Goal: Task Accomplishment & Management: Use online tool/utility

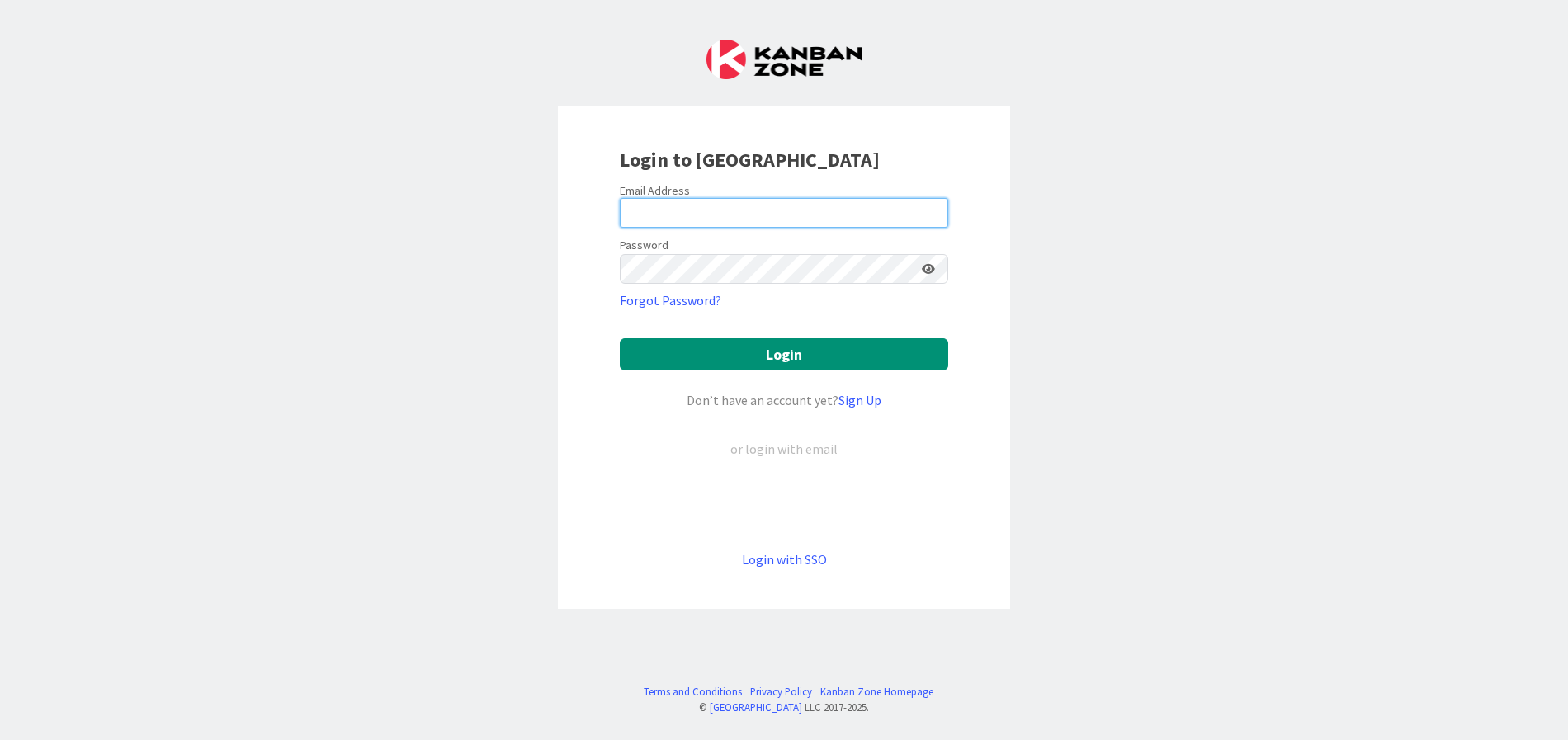
click at [791, 213] on input "email" at bounding box center [784, 213] width 328 height 30
type input "[EMAIL_ADDRESS][DOMAIN_NAME]"
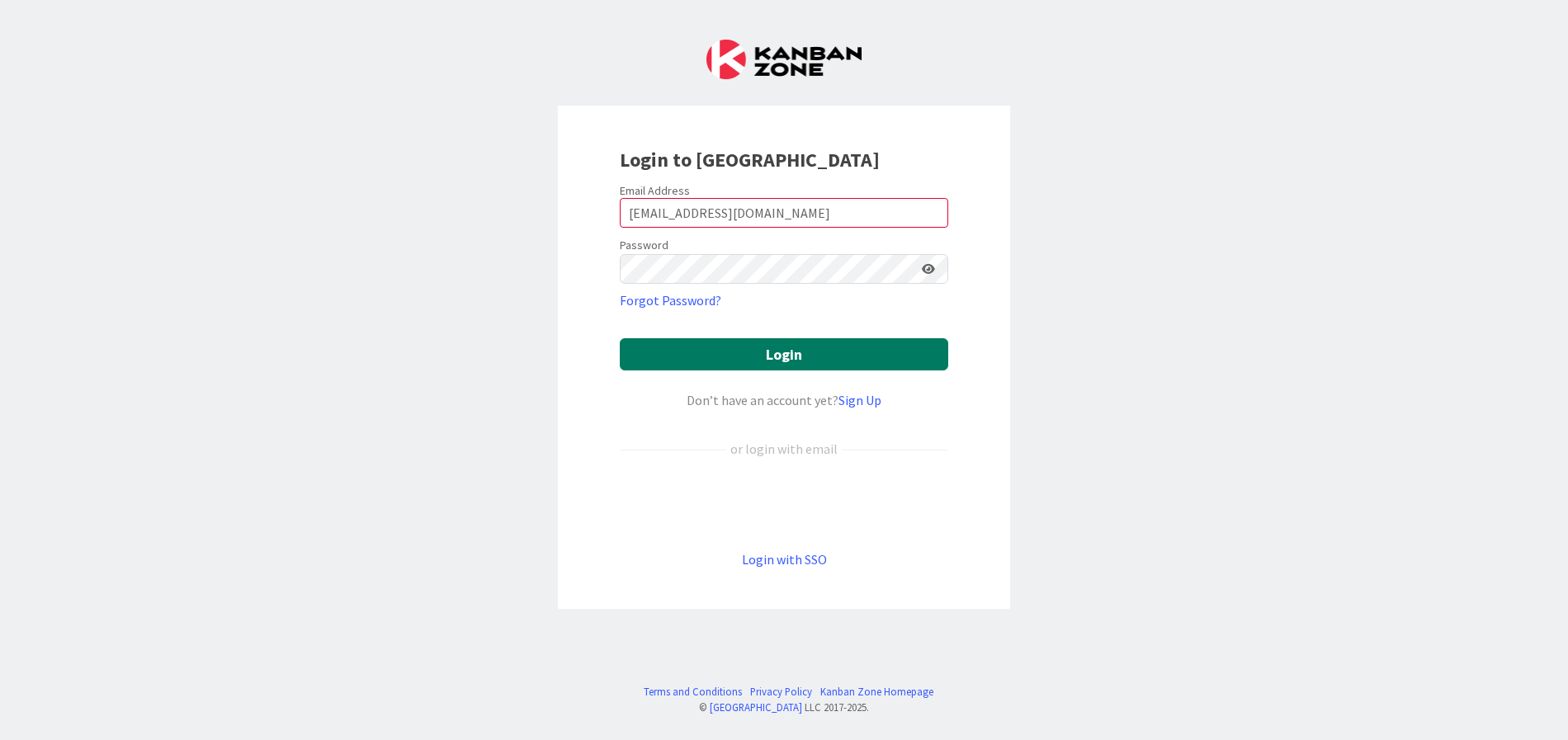
click at [822, 357] on button "Login" at bounding box center [784, 354] width 328 height 32
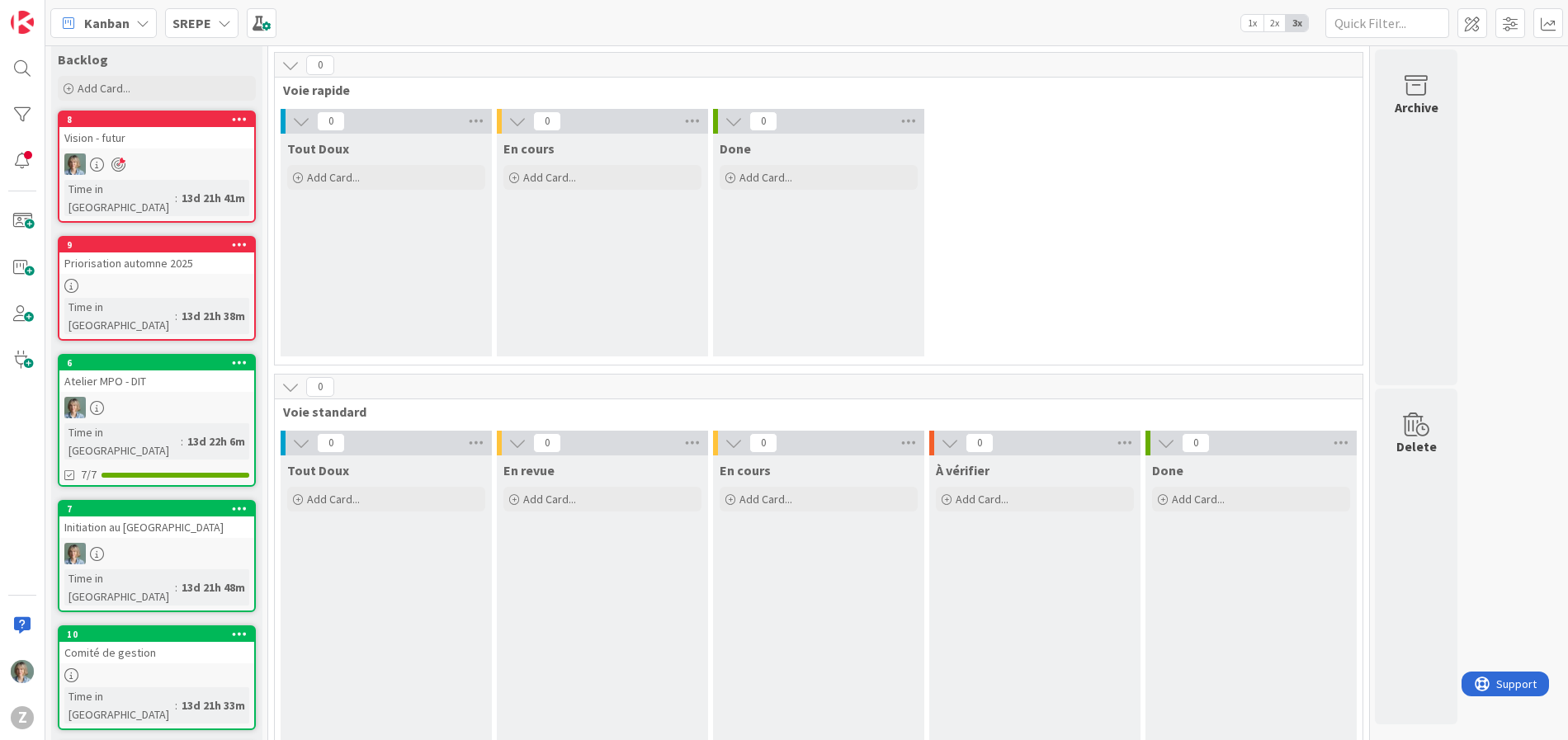
scroll to position [51, 0]
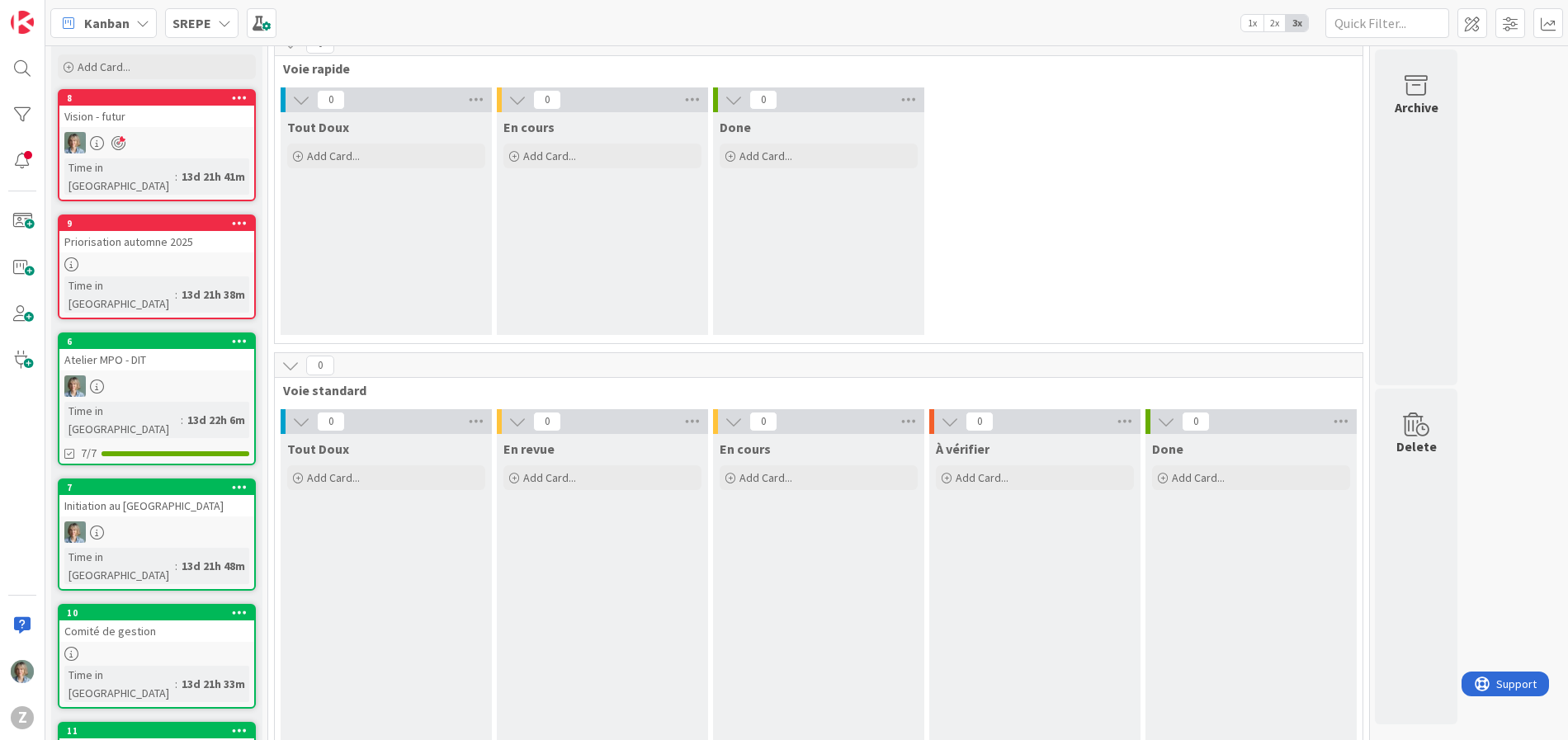
click at [239, 724] on icon at bounding box center [239, 730] width 16 height 12
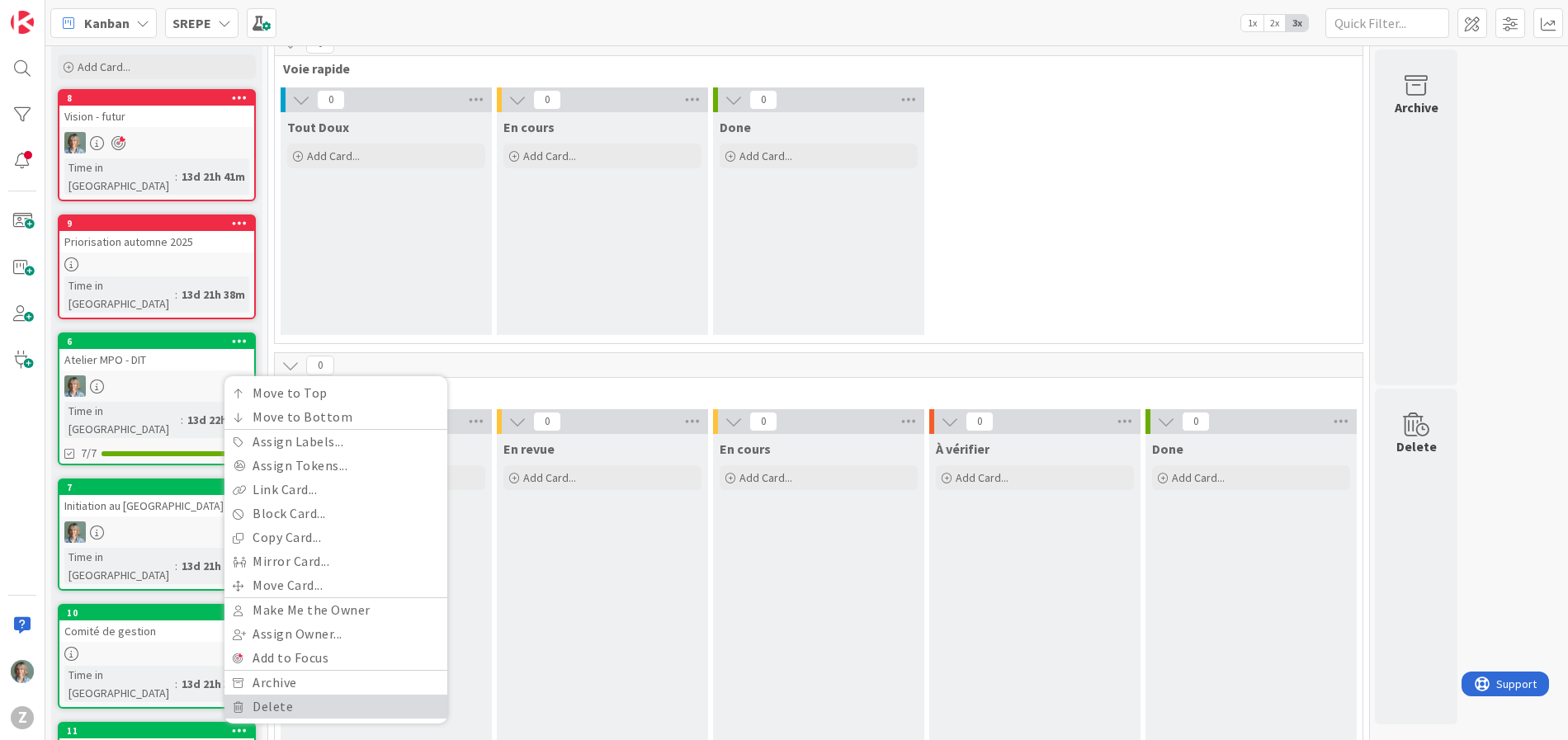
click at [258, 694] on link "Delete" at bounding box center [336, 706] width 223 height 24
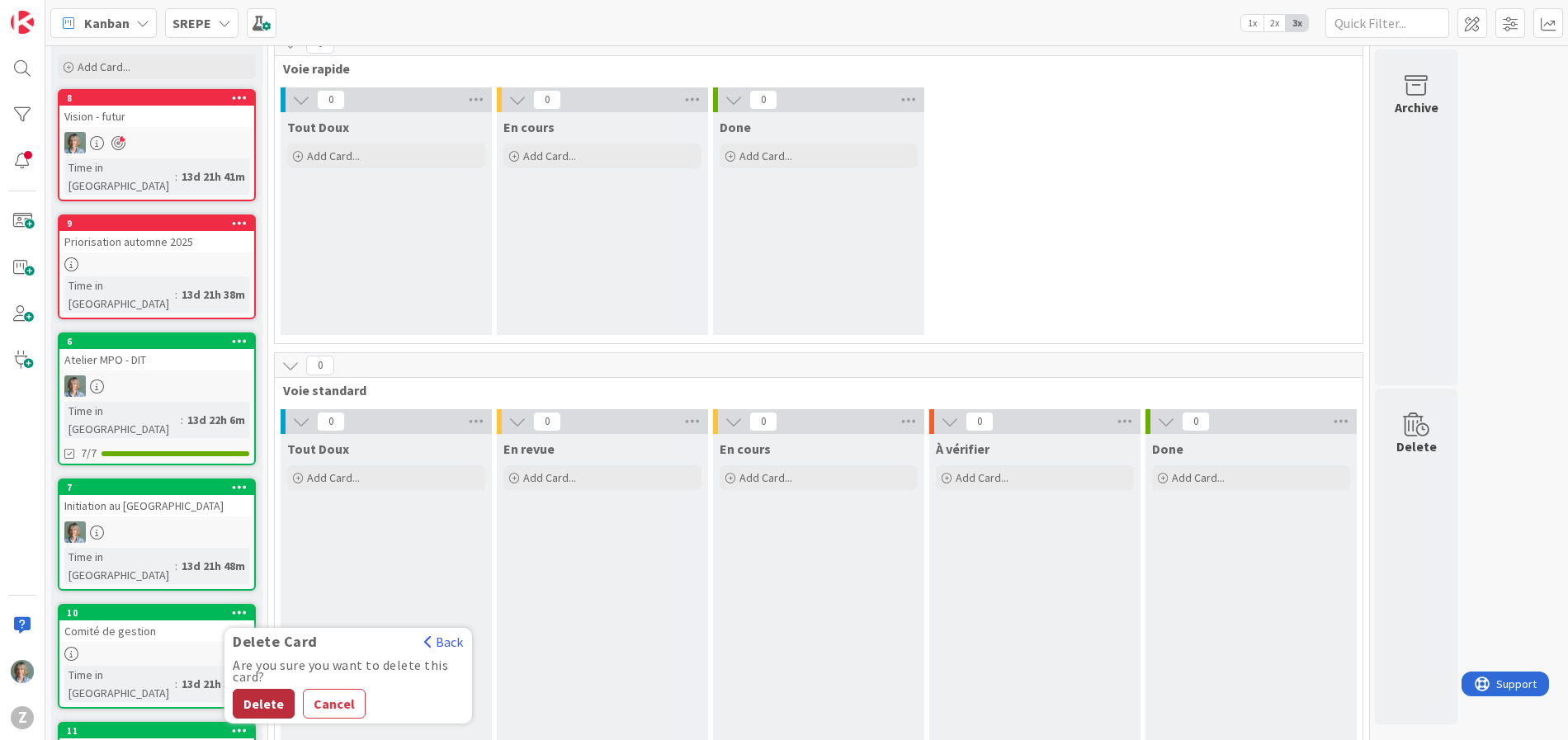
click at [273, 689] on button "Delete" at bounding box center [263, 703] width 61 height 30
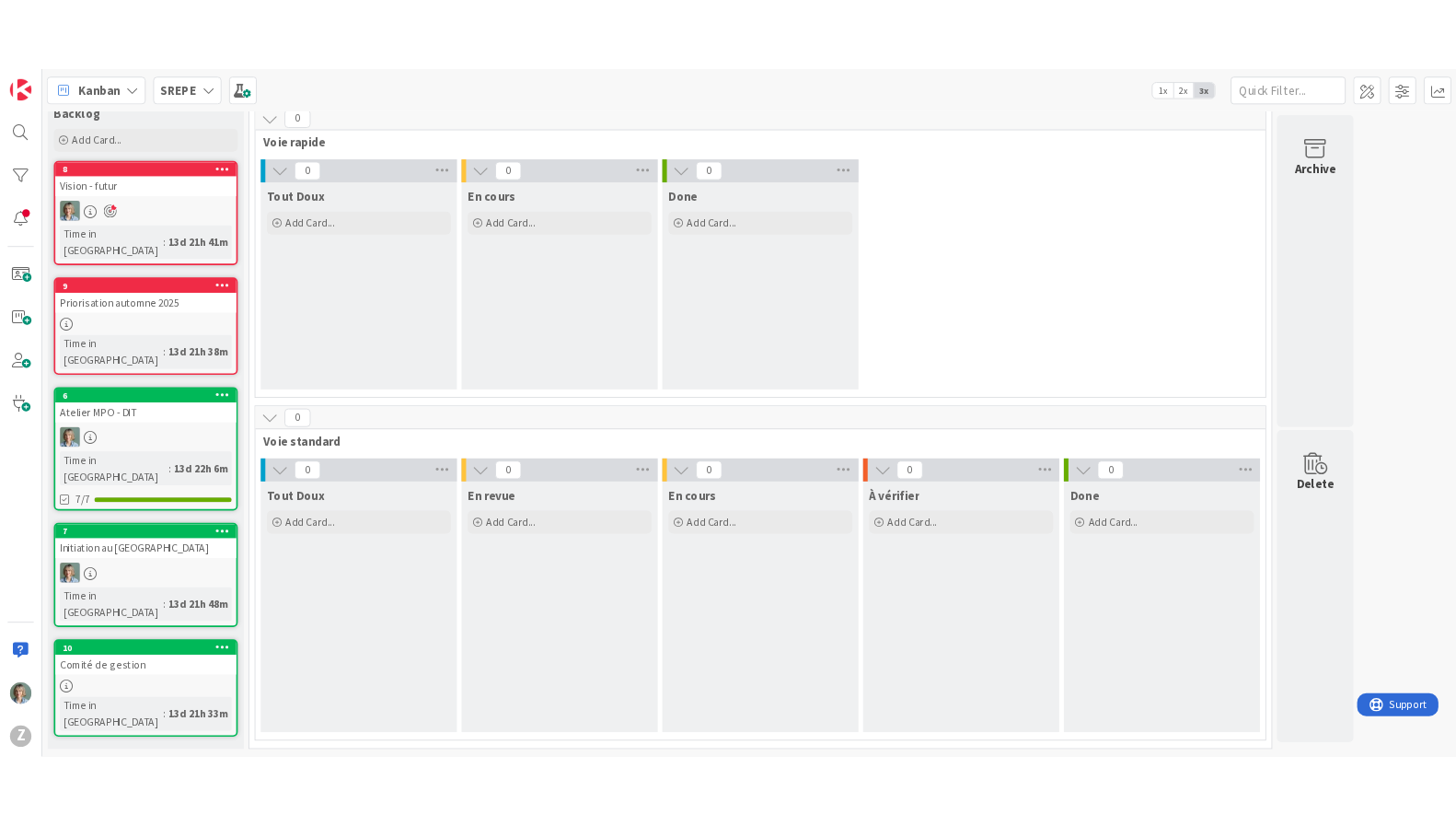
scroll to position [0, 0]
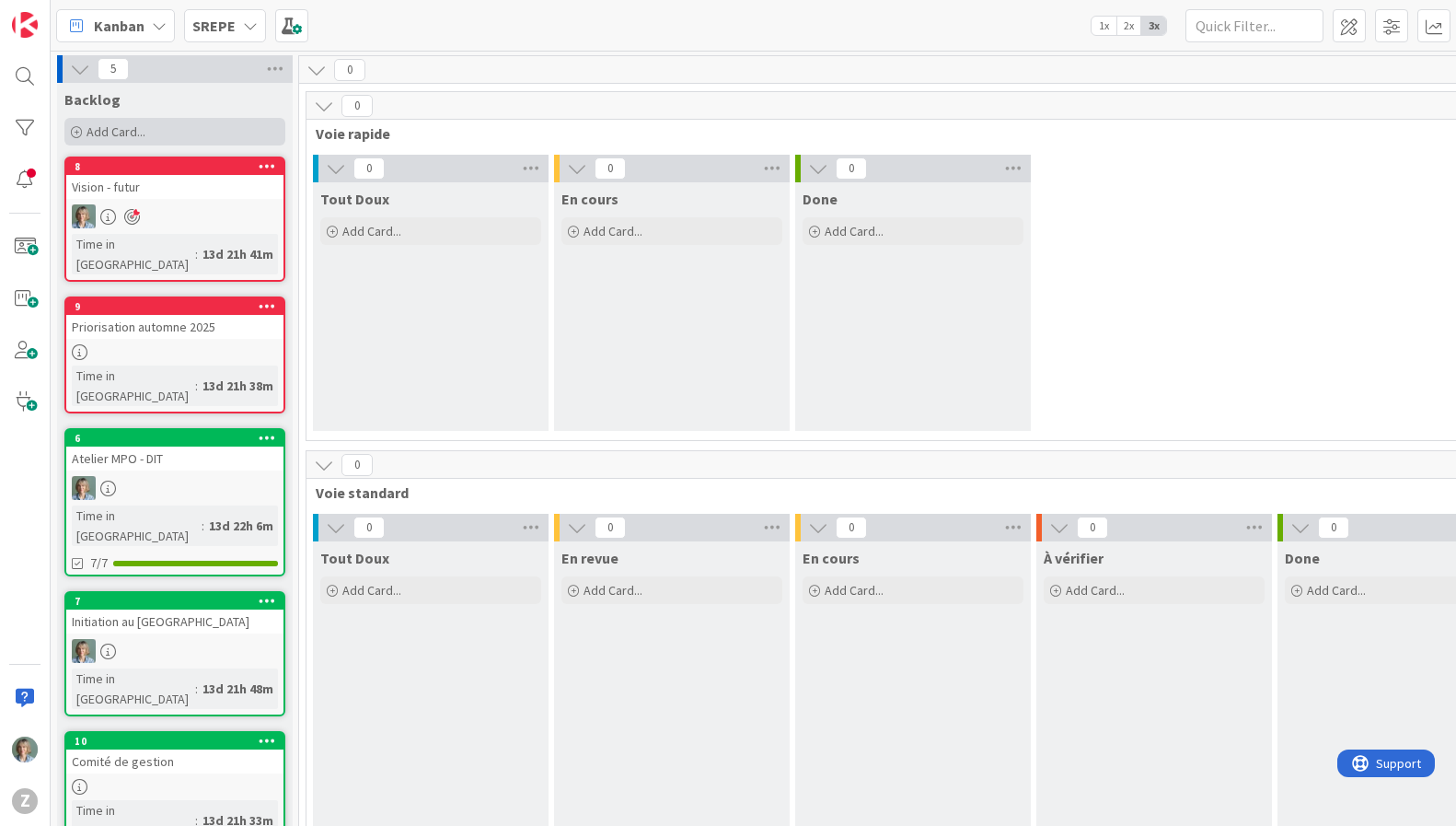
click at [158, 128] on div "Add Card..." at bounding box center [175, 132] width 221 height 28
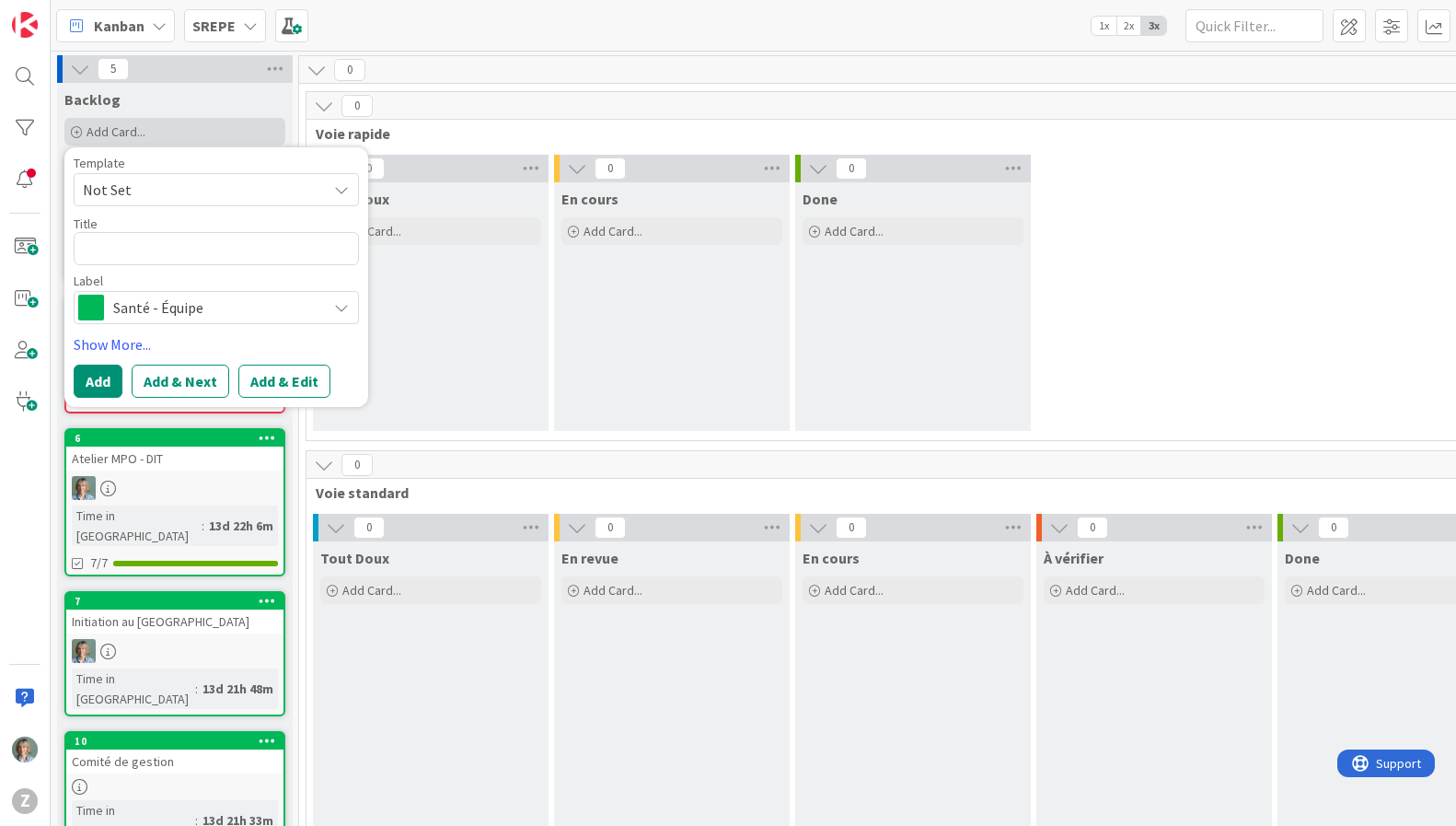
type textarea "x"
type textarea "R"
type textarea "x"
type textarea "Ri"
type textarea "x"
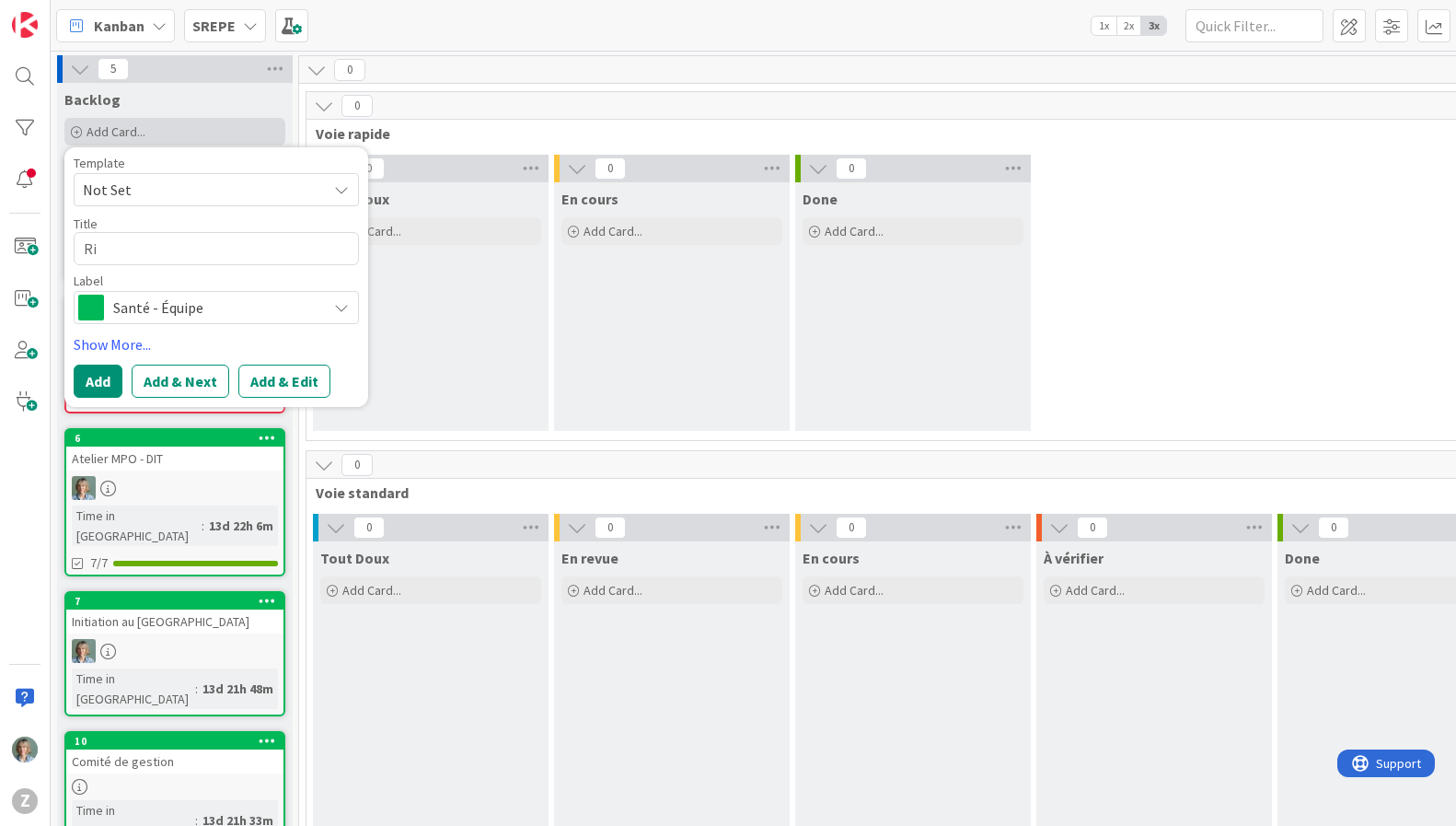
type textarea "Ris"
type textarea "x"
type textarea "Risq"
type textarea "x"
type textarea "[DEMOGRAPHIC_DATA]"
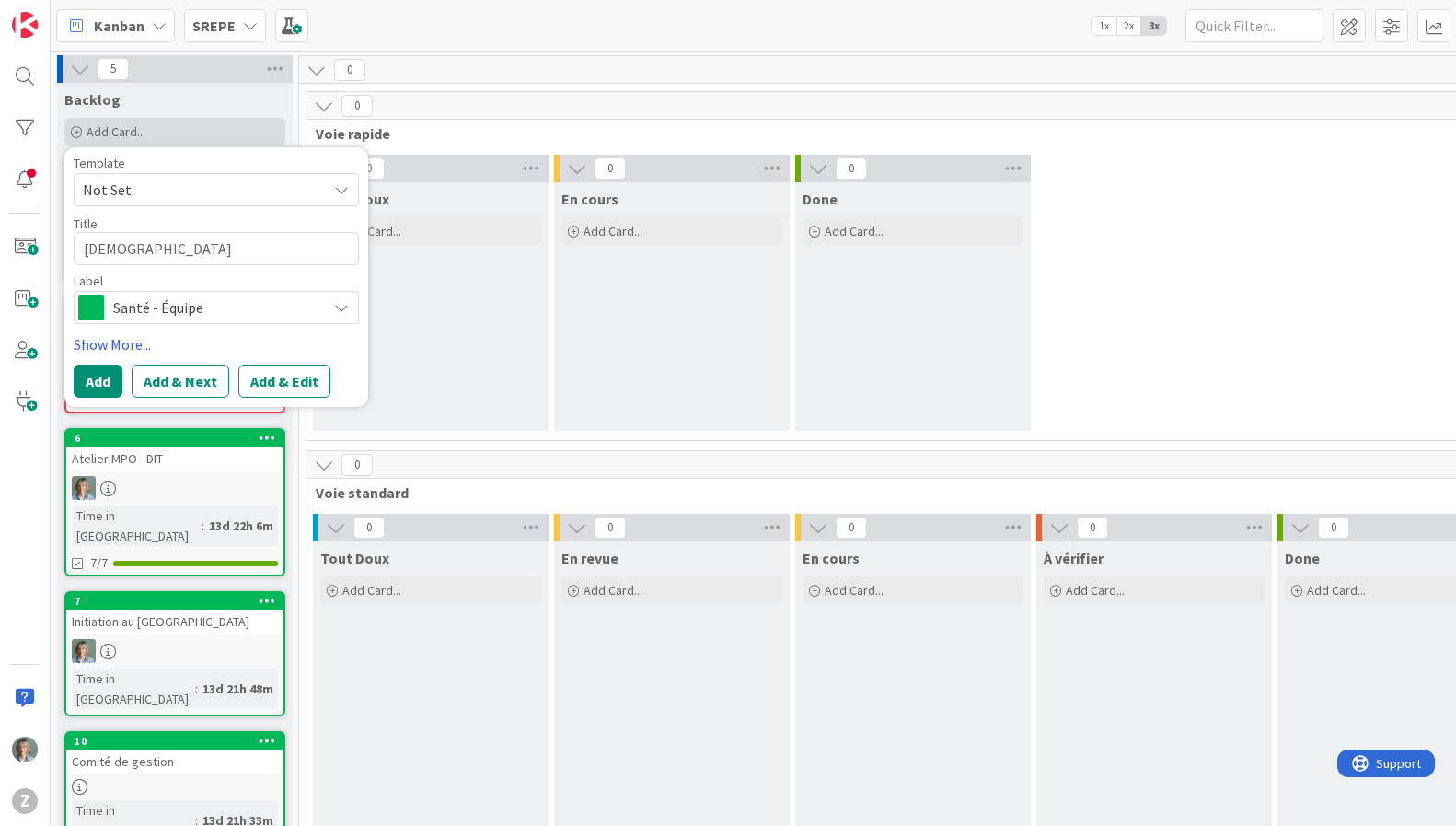
type textarea "x"
type textarea "Risques"
type textarea "x"
type textarea "Risques"
type textarea "x"
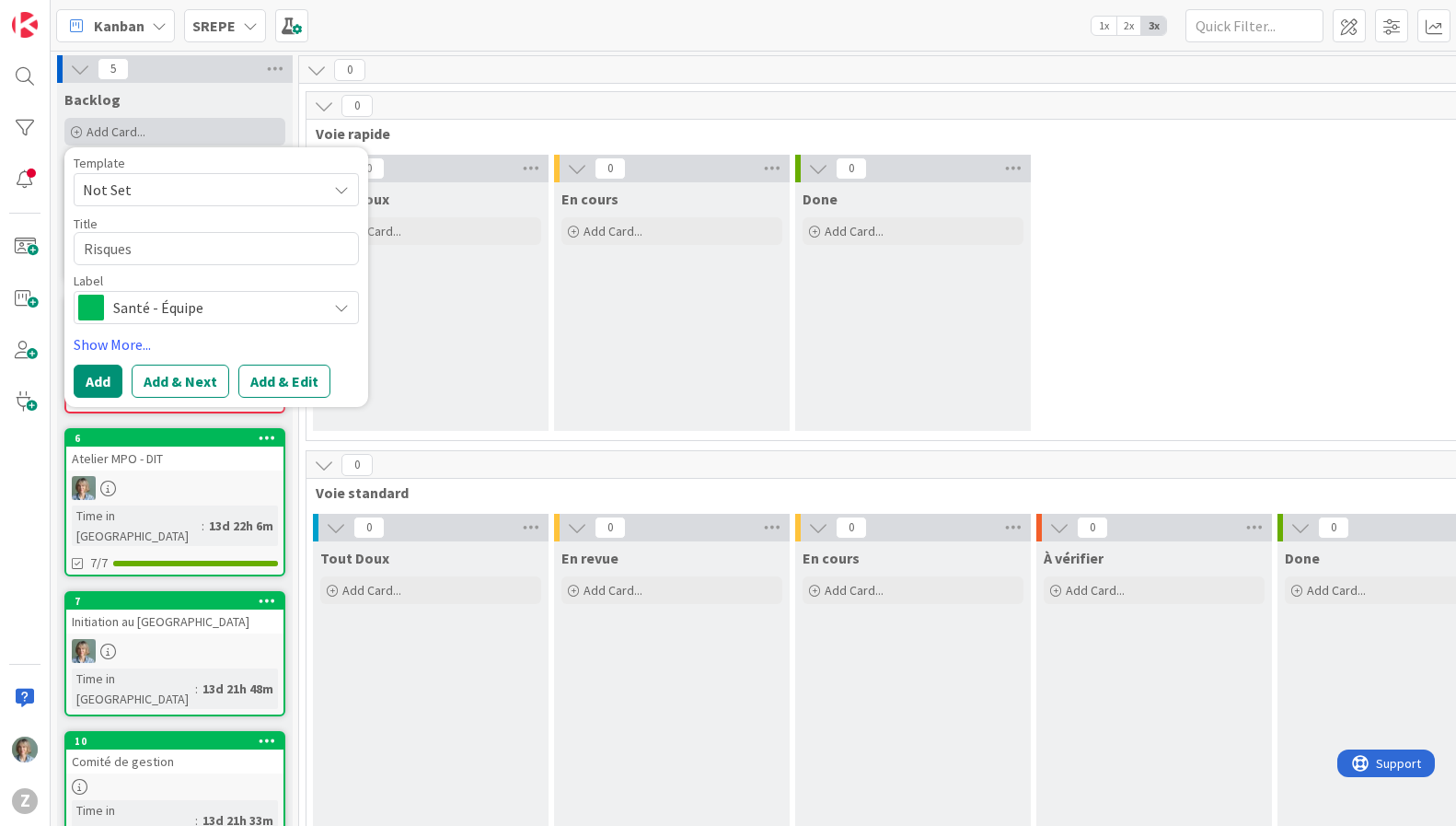
type textarea "Risques P"
type textarea "x"
type textarea "Risques Ps"
type textarea "x"
type textarea "Risques Psy"
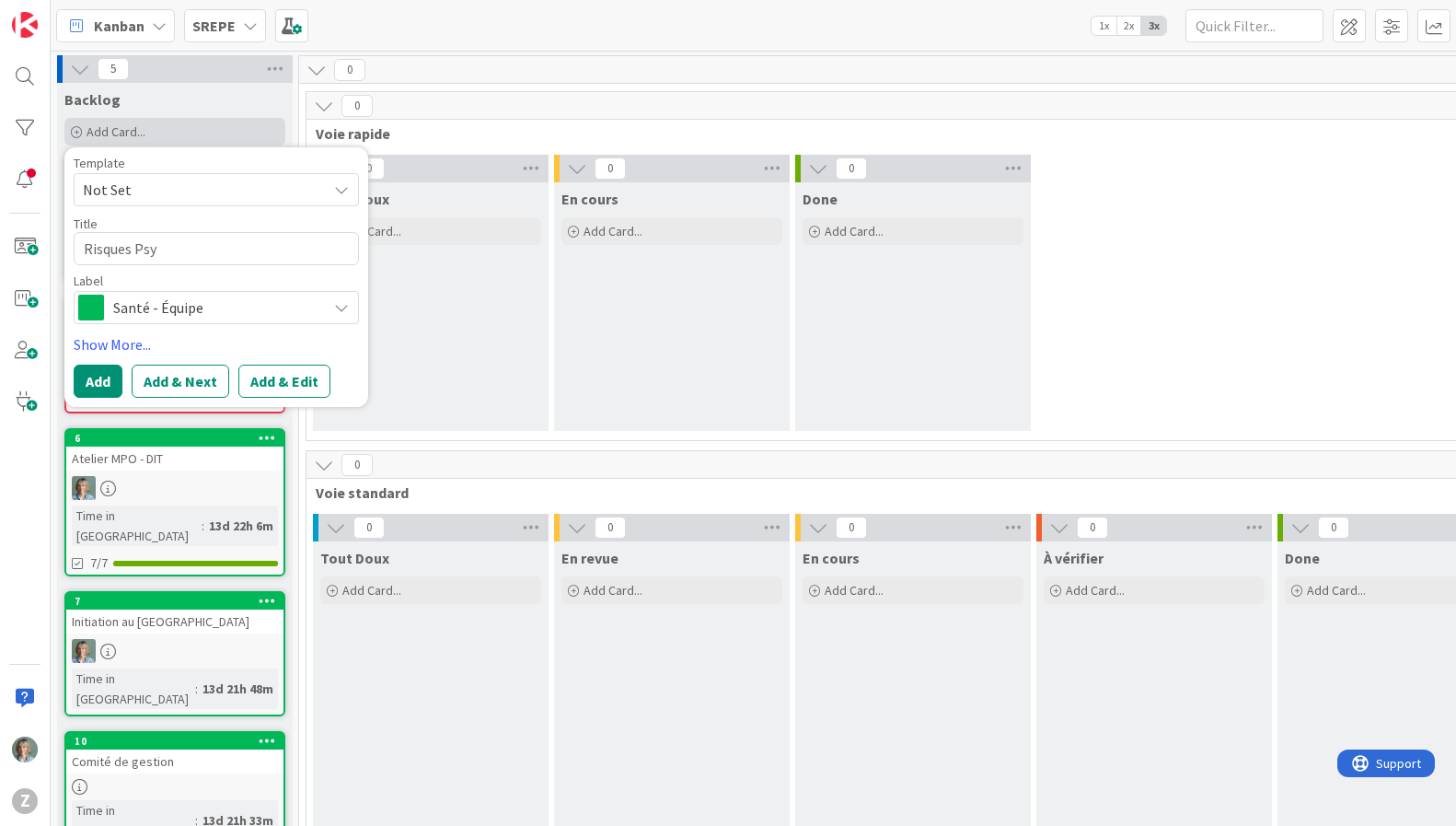
type textarea "x"
type textarea "Risques Psyc"
type textarea "x"
type textarea "Risques Psych"
type textarea "x"
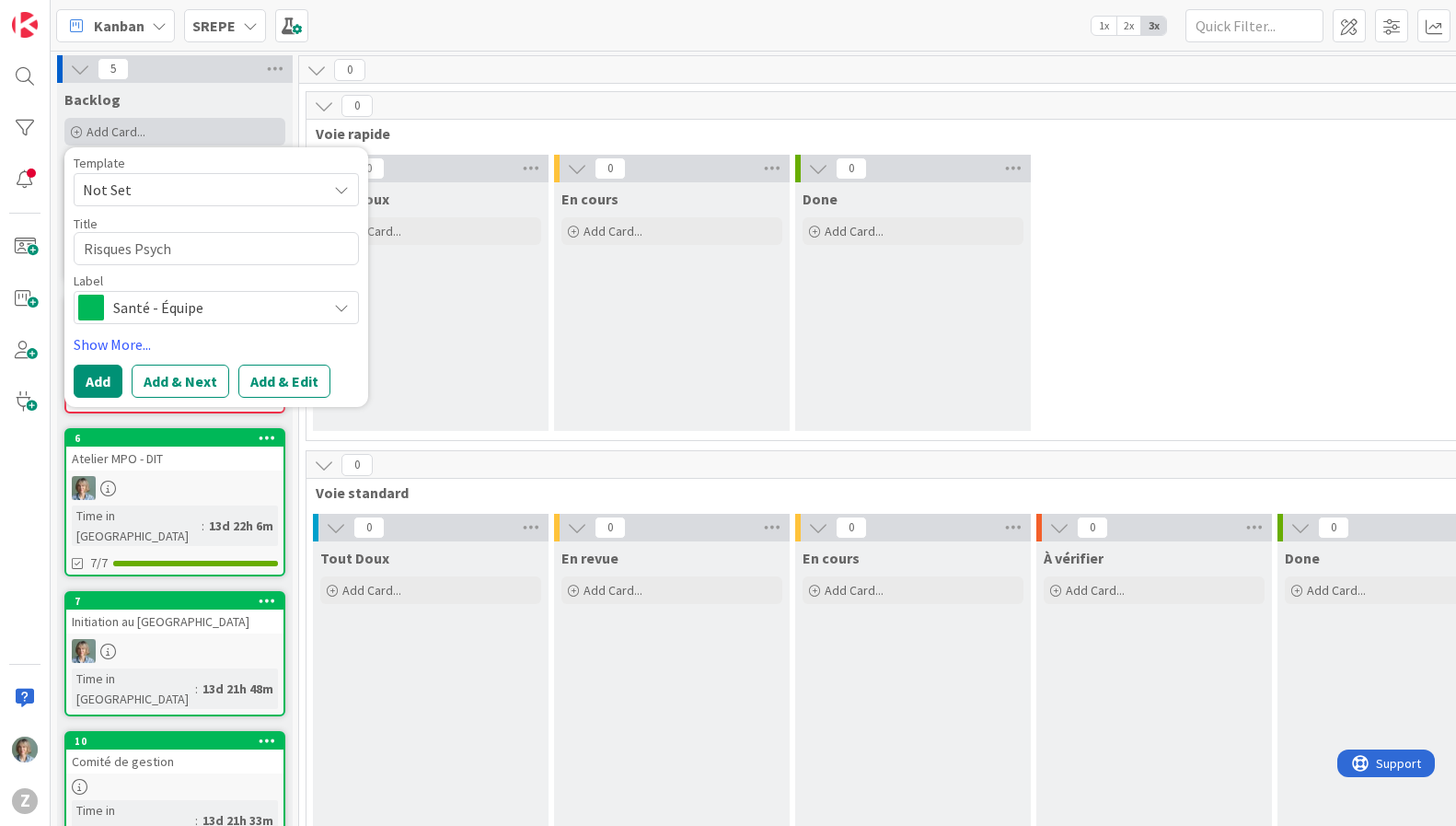
type textarea "Risques Psycho"
type textarea "x"
type textarea "Risques Psychos"
type textarea "x"
type textarea "Risques Psychoso"
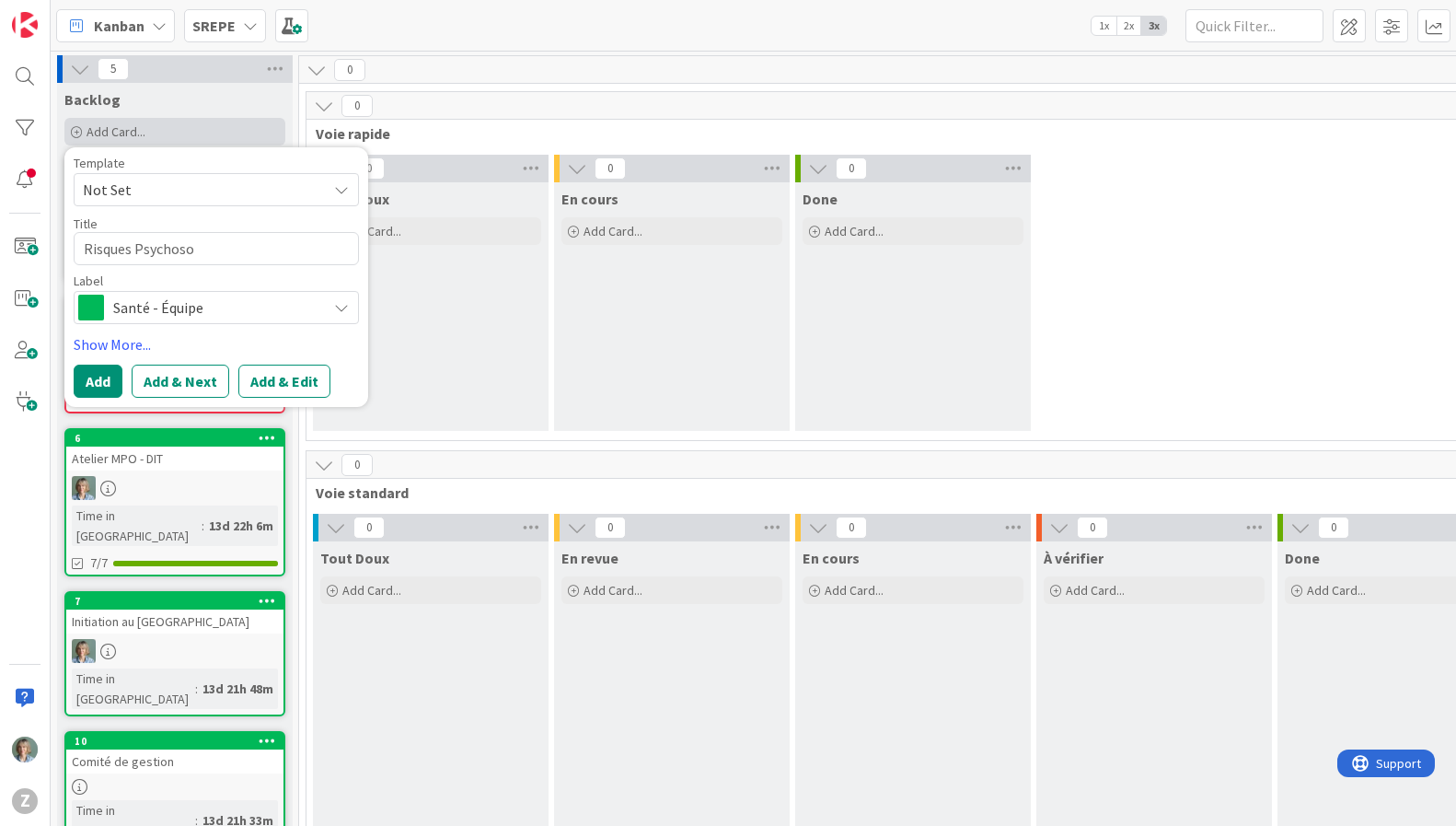
type textarea "x"
type textarea "Risques Psychosoc"
type textarea "x"
type textarea "Risques Psychosoci"
type textarea "x"
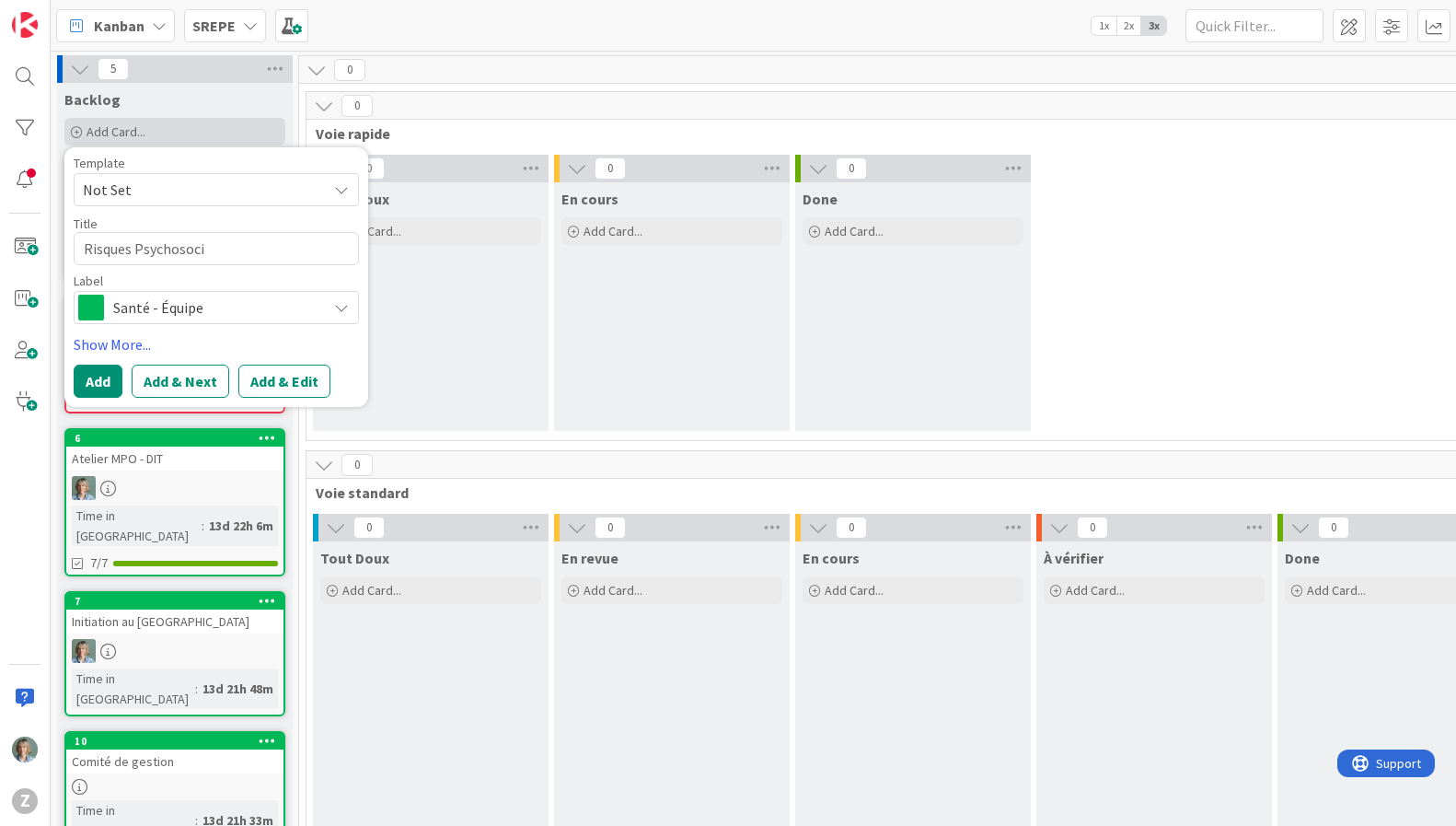
type textarea "Risques Psychosocia"
type textarea "x"
type textarea "Risques Psychosociau"
type textarea "x"
type textarea "Risques Psychosociaux"
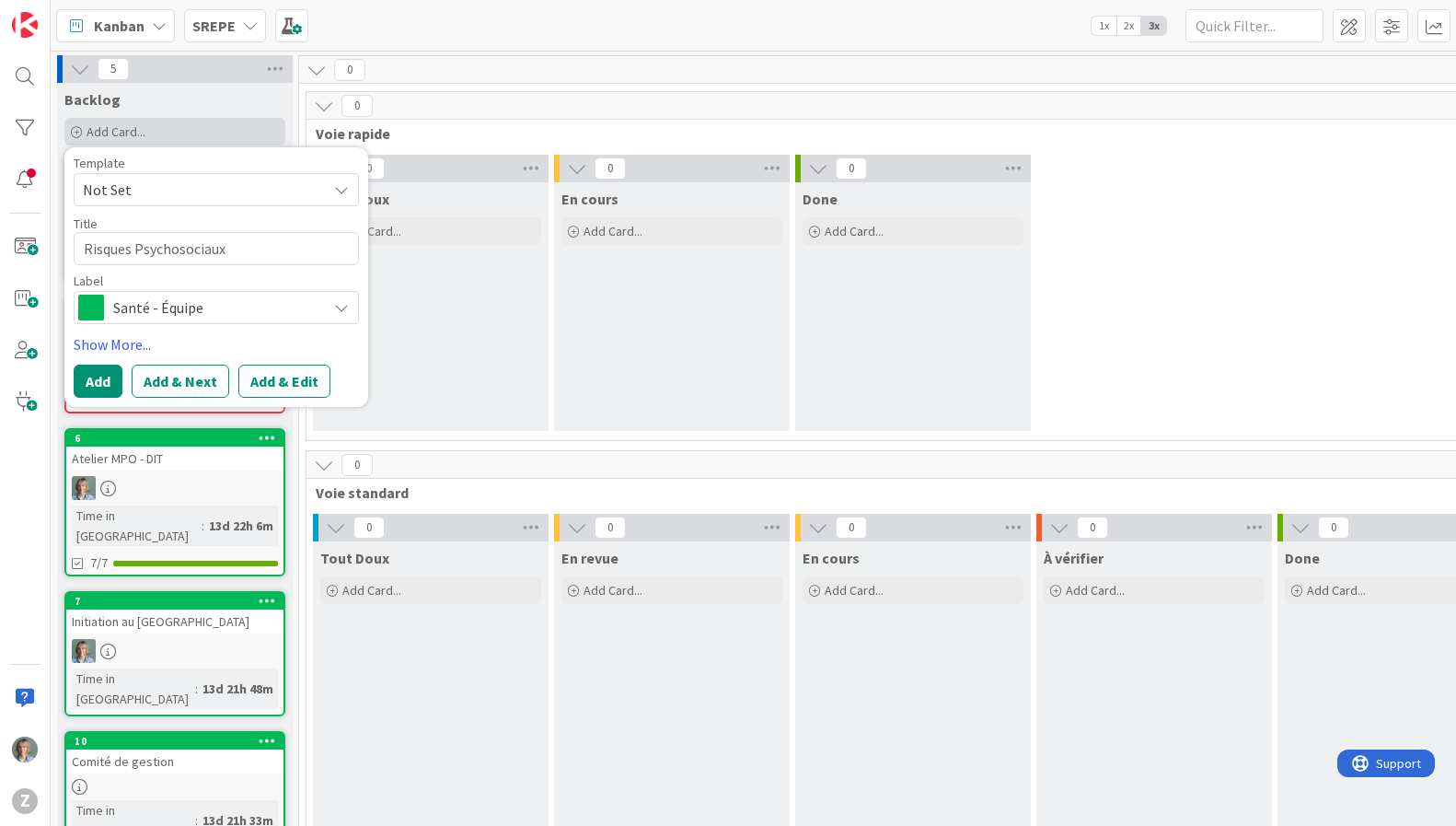
type textarea "x"
type textarea "Risques Psychosociaux"
type textarea "x"
type textarea "Risques Psychosociaux l"
type textarea "x"
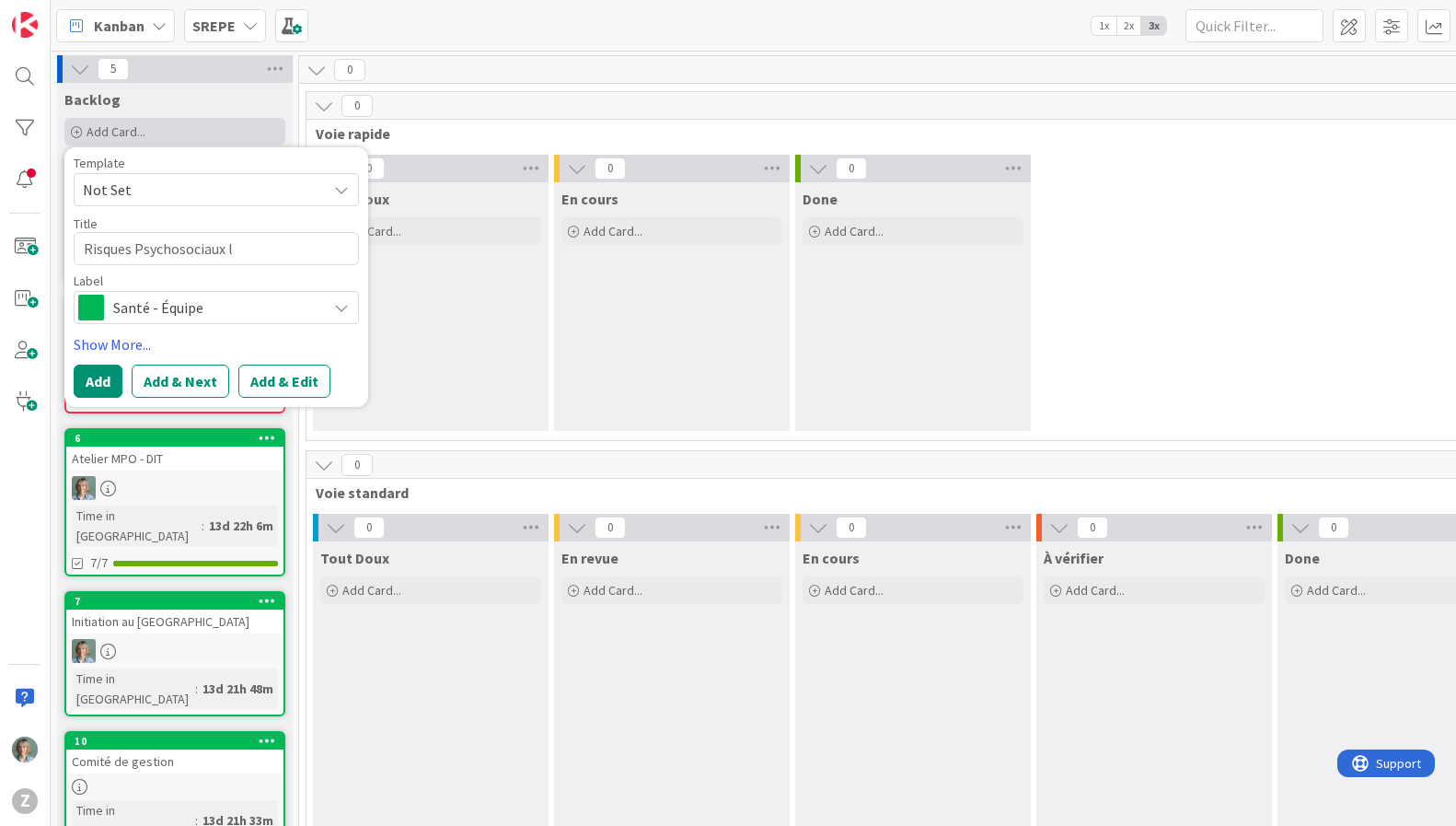
type textarea "Risques Psychosociaux lo"
type textarea "x"
type textarea "Risques Psychosociaux loi"
type textarea "x"
type textarea "Risques Psychosociaux loi"
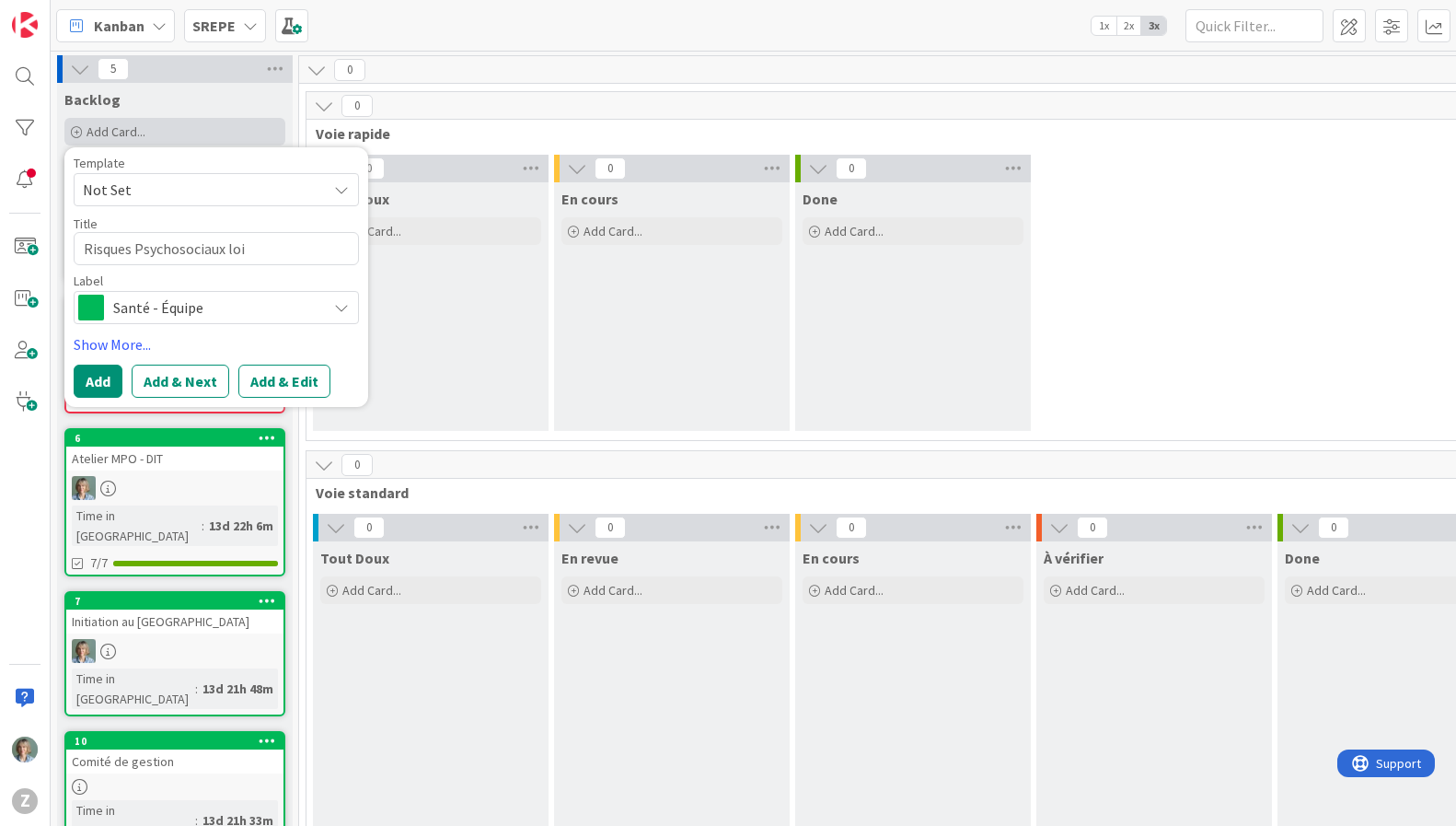
type textarea "x"
type textarea "Risques Psychosociaux loi 2"
type textarea "x"
type textarea "Risques Psychosociaux loi 27"
type textarea "x"
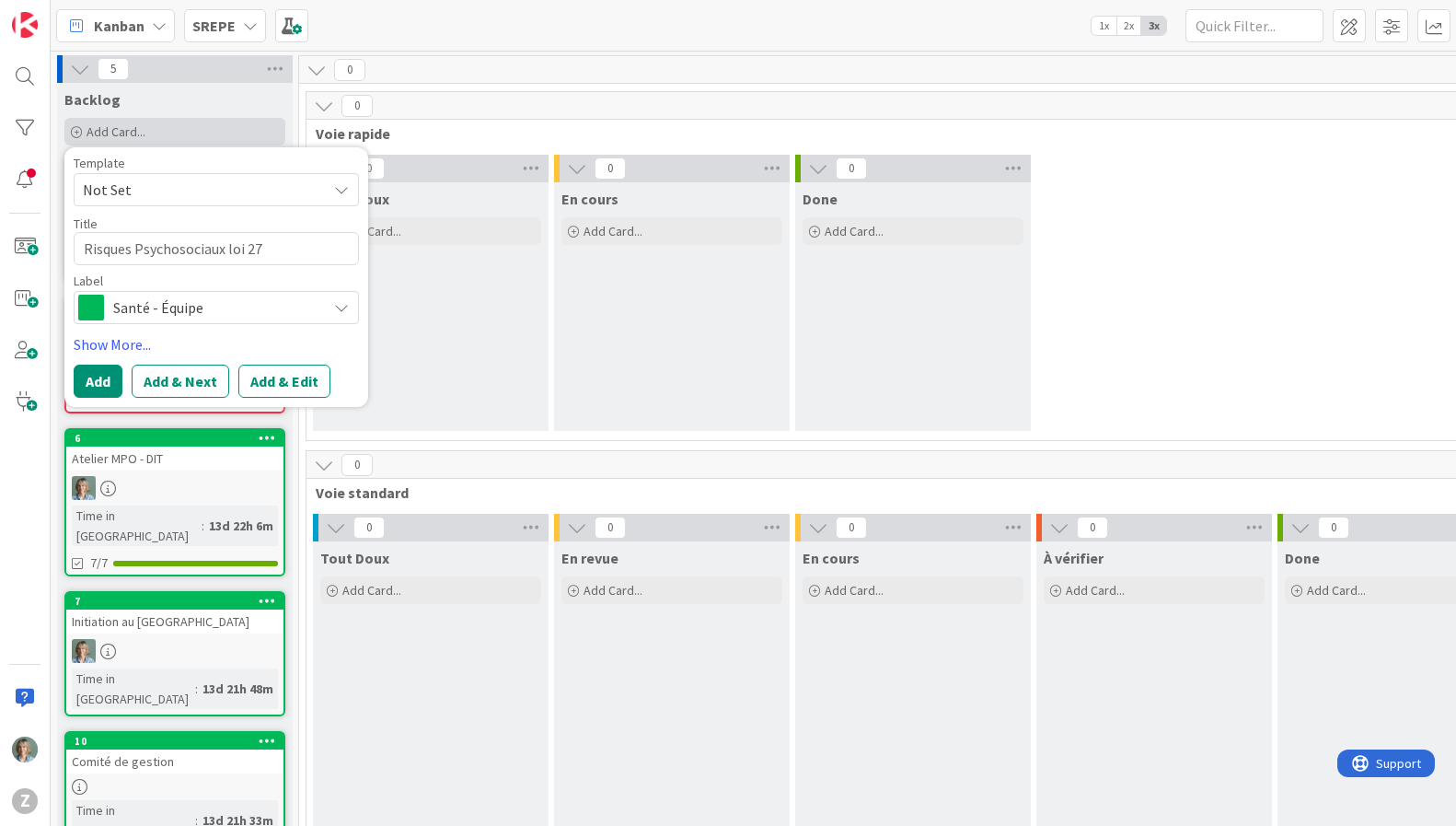
type textarea "Risques Psychosociaux loi 27"
type textarea "x"
type textarea "Risques Psychosociaux loi 27 o"
type textarea "x"
type textarea "Risques Psychosociaux loi 27 oc"
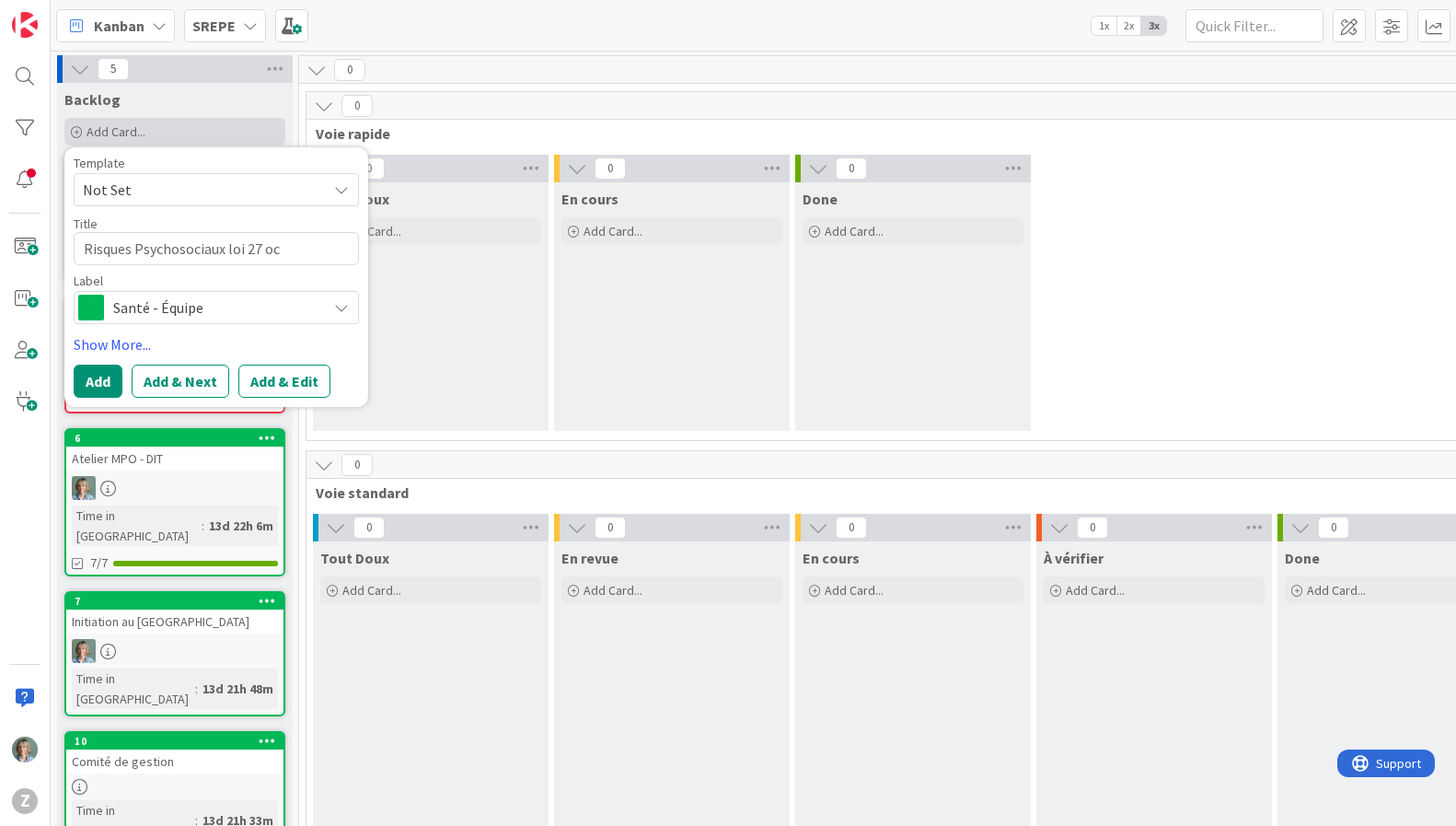
type textarea "x"
type textarea "Risques Psychosociaux loi [DATE]"
type textarea "x"
type textarea "Risques Psychosociaux loi 27 octo"
type textarea "x"
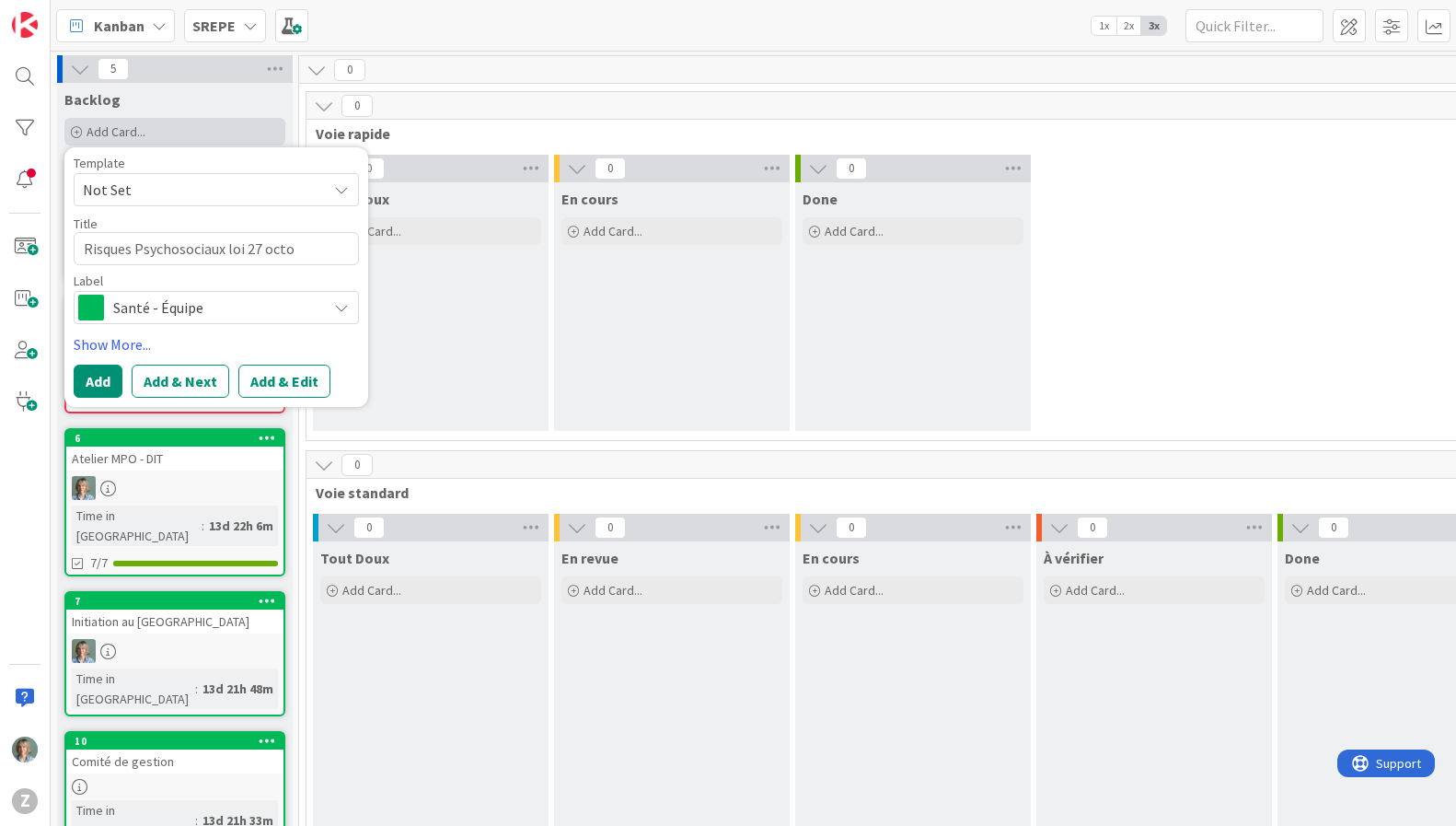
type textarea "Risques Psychosociaux loi 27 octob"
type textarea "x"
type textarea "Risques Psychosociaux loi 27 octobr"
type textarea "x"
type textarea "Risques Psychosociaux loi [DATE]"
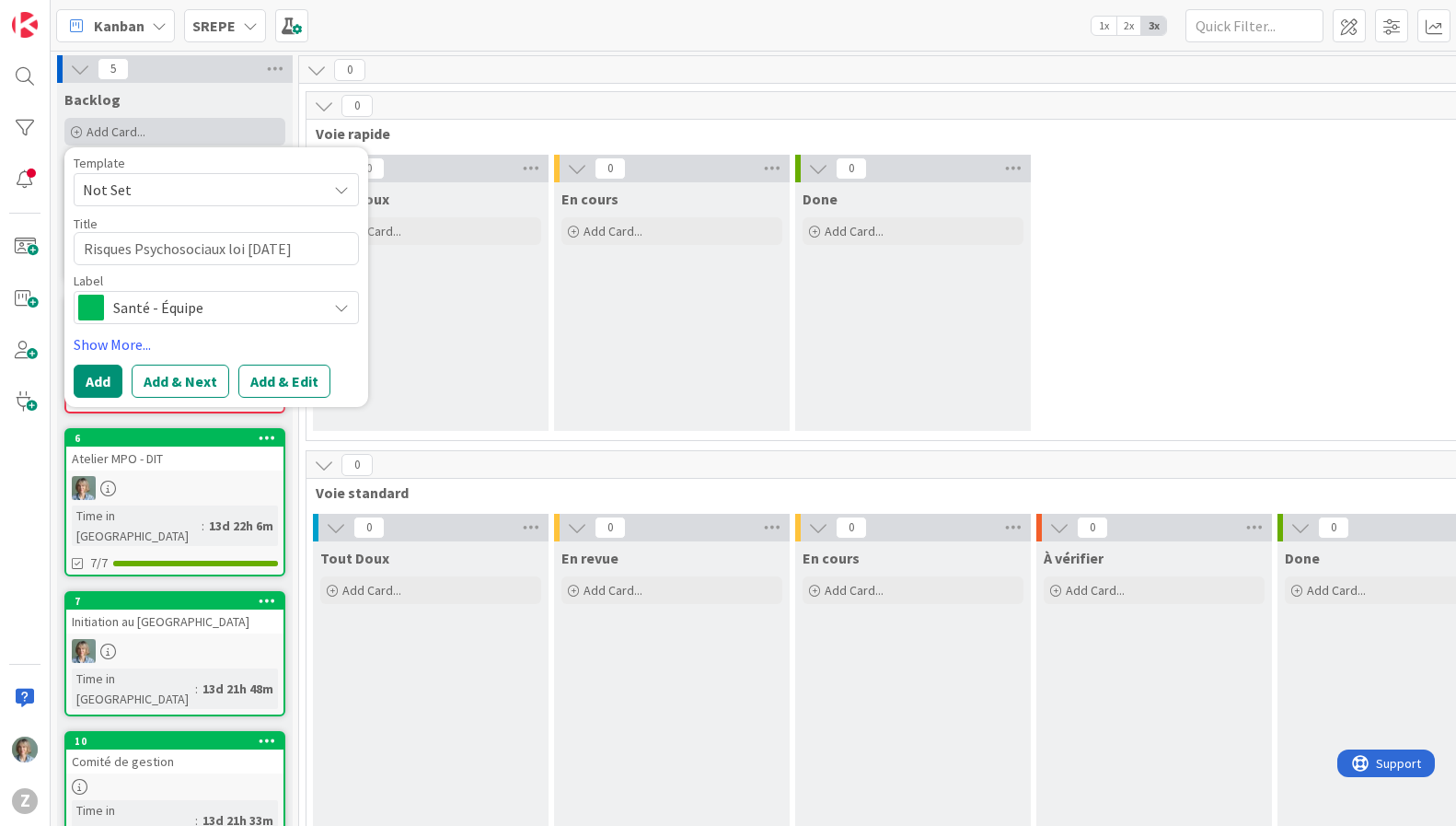
type textarea "x"
type textarea "Risques Psychosociaux loi [DATE]"
type textarea "x"
type textarea "Risques Psychosociaux loi [DATE] 0"
type textarea "x"
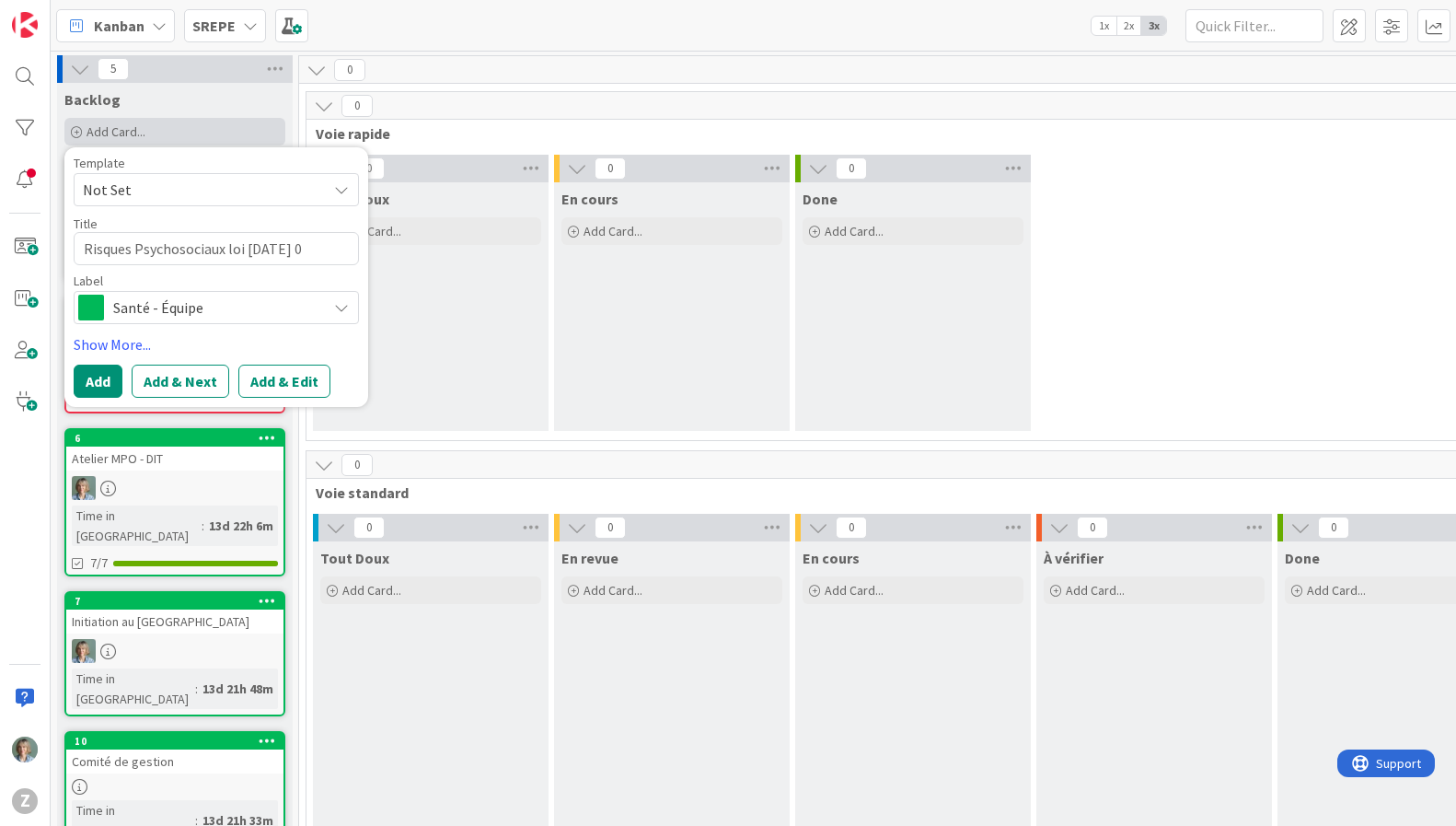
type textarea "Risques Psychosociaux loi [DATE]"
click at [260, 250] on textarea "Risques Psychosociaux loi [DATE]" at bounding box center [216, 248] width 285 height 33
type textarea "x"
type textarea "Risques Psychosociaux loi [DATE]"
type textarea "x"
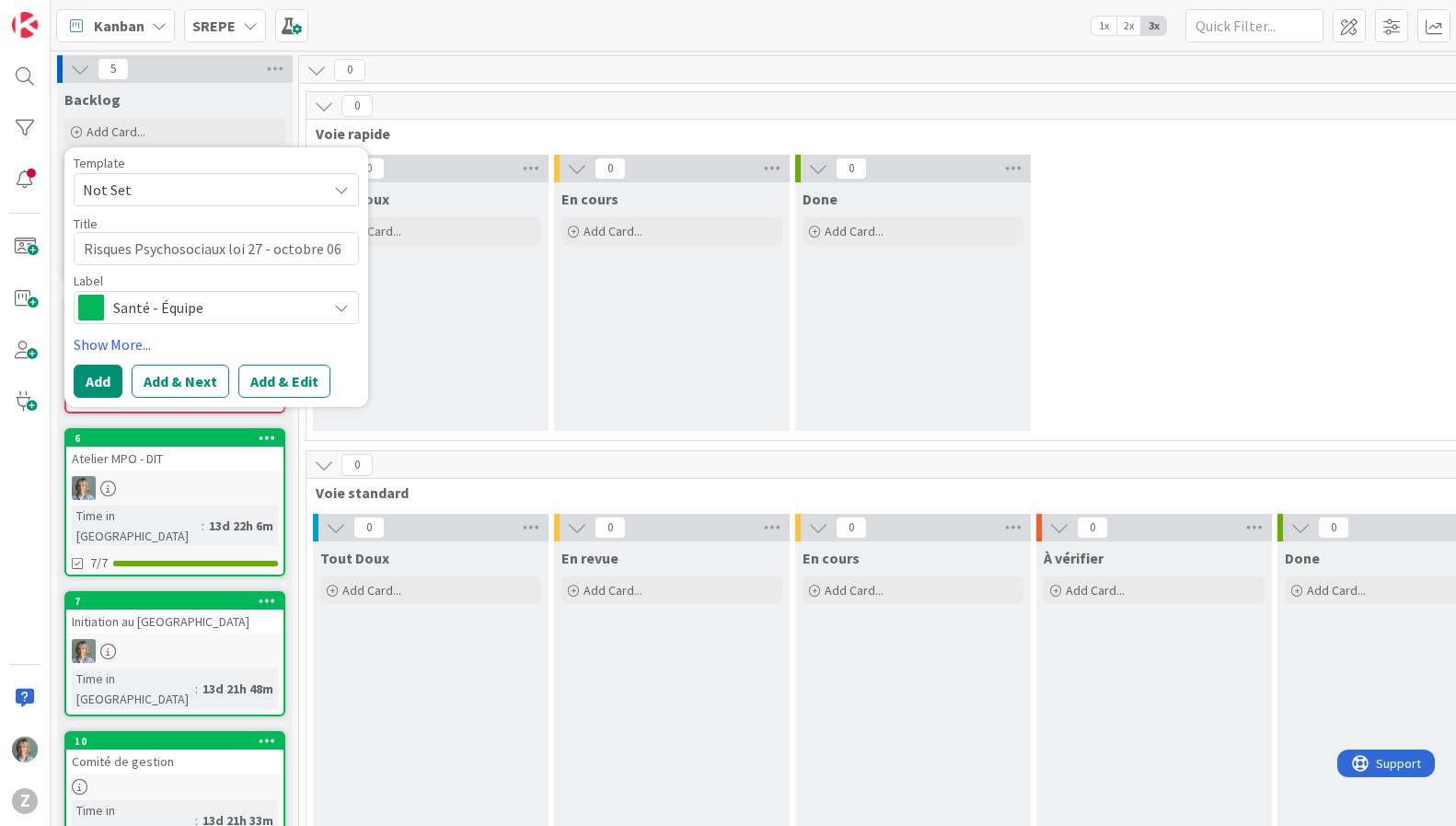
type textarea "Risques Psychosociaux loi 27 - octobre 06"
click at [85, 383] on button "Add" at bounding box center [97, 381] width 49 height 33
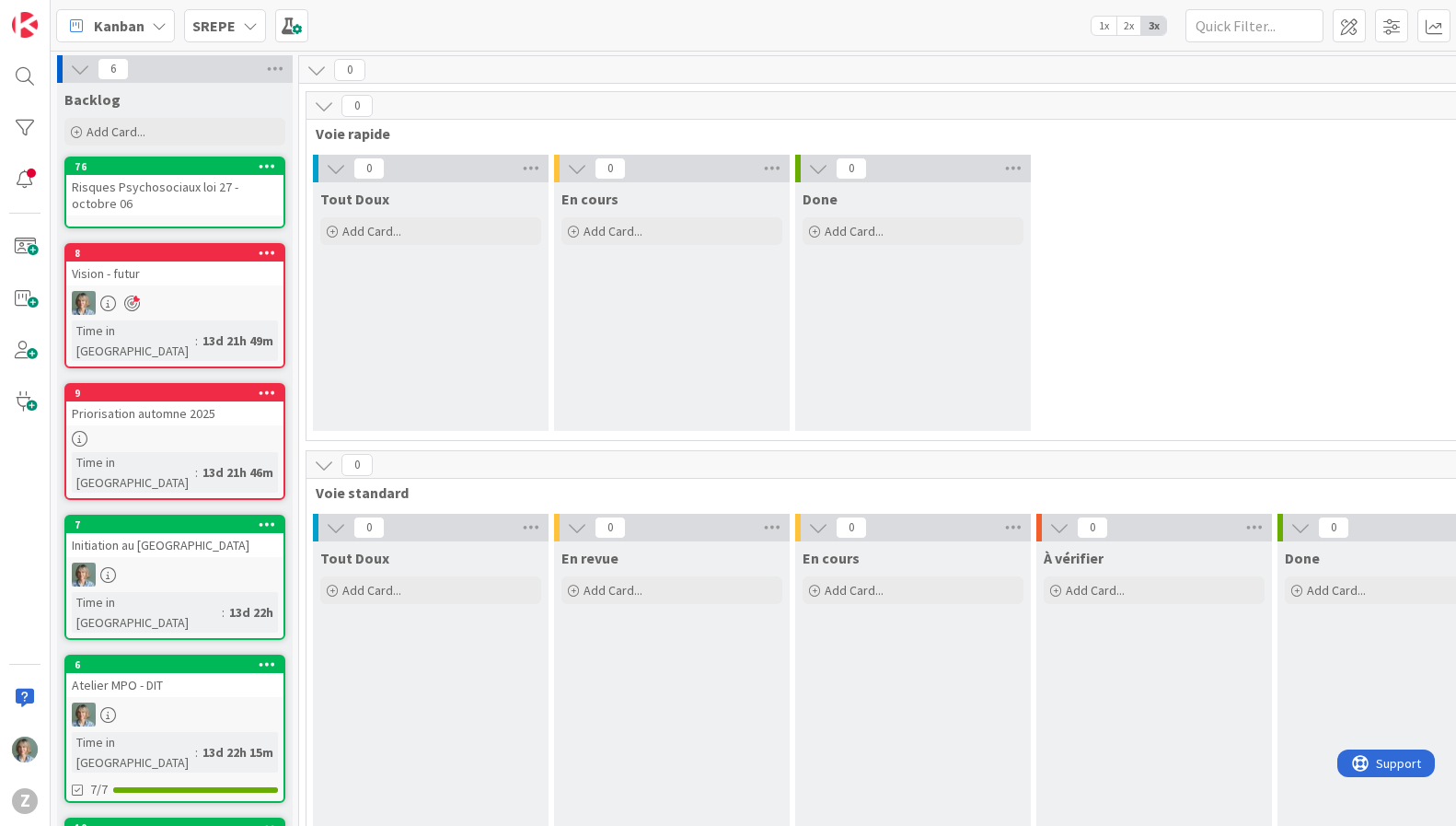
drag, startPoint x: 199, startPoint y: 630, endPoint x: 1450, endPoint y: 374, distance: 1276.9
